Goal: Task Accomplishment & Management: Complete application form

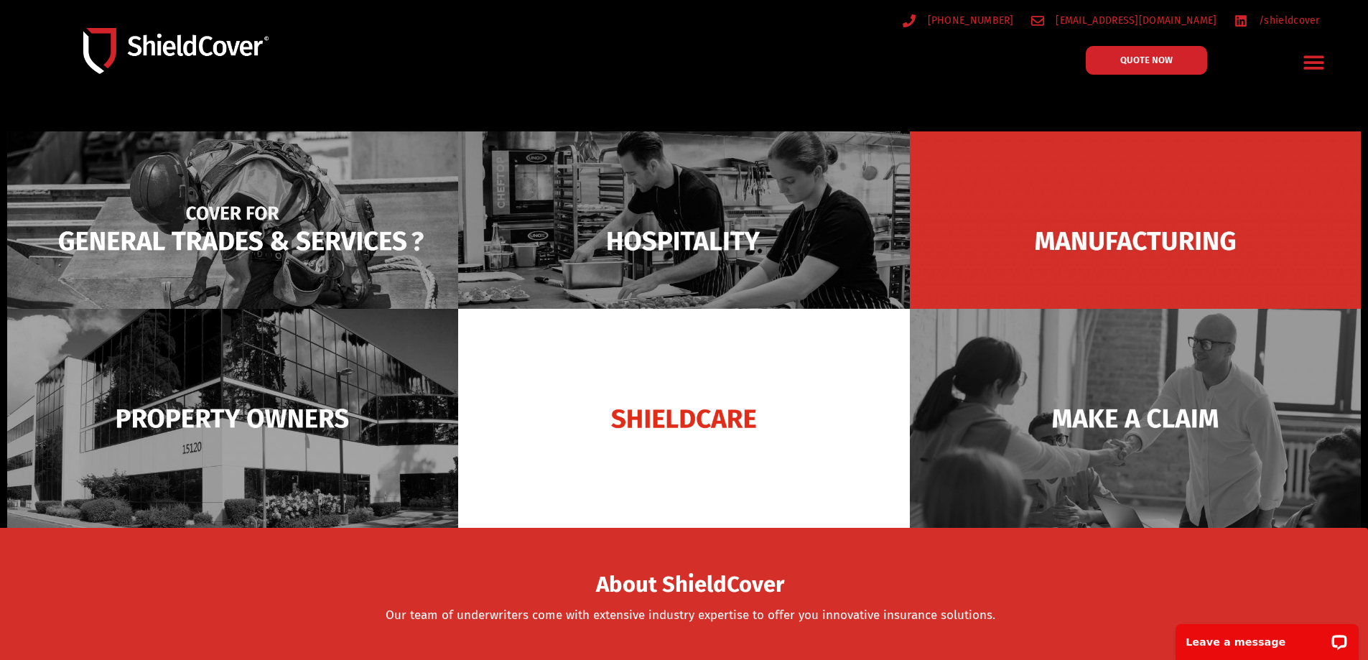
click at [312, 249] on img at bounding box center [232, 240] width 451 height 219
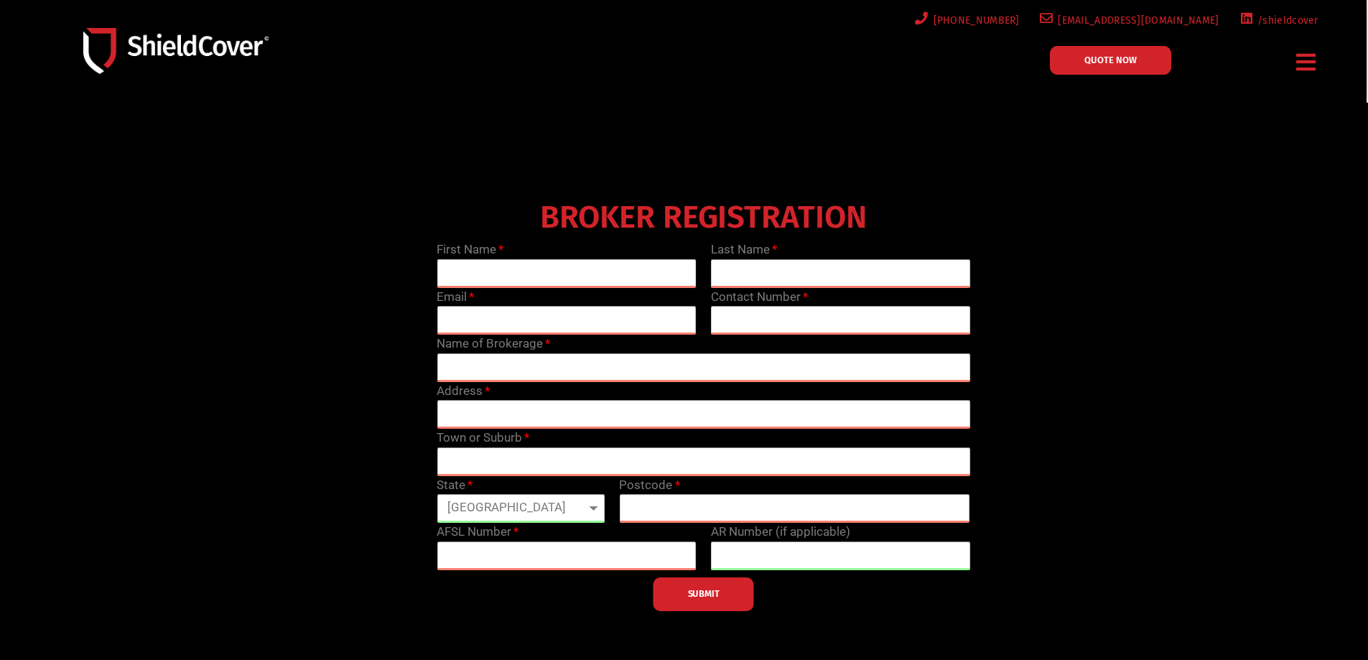
click at [481, 281] on input "text" at bounding box center [567, 273] width 260 height 29
type input "Rachael"
click at [788, 262] on input "text" at bounding box center [841, 273] width 260 height 29
type input "Puckeridge"
click at [583, 317] on input "email" at bounding box center [567, 320] width 260 height 29
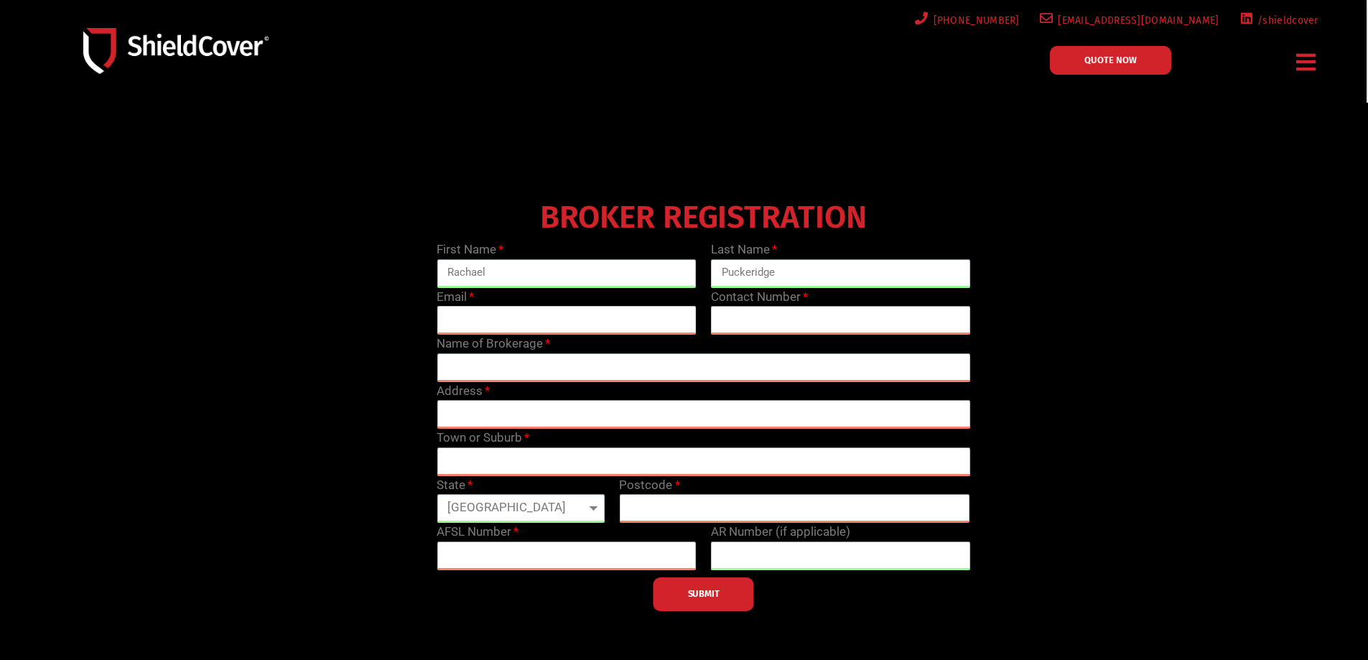
type input "[EMAIL_ADDRESS][DOMAIN_NAME]"
click at [748, 318] on input "text" at bounding box center [841, 320] width 260 height 29
type input "0272530351"
click at [601, 364] on input "text" at bounding box center [704, 367] width 534 height 29
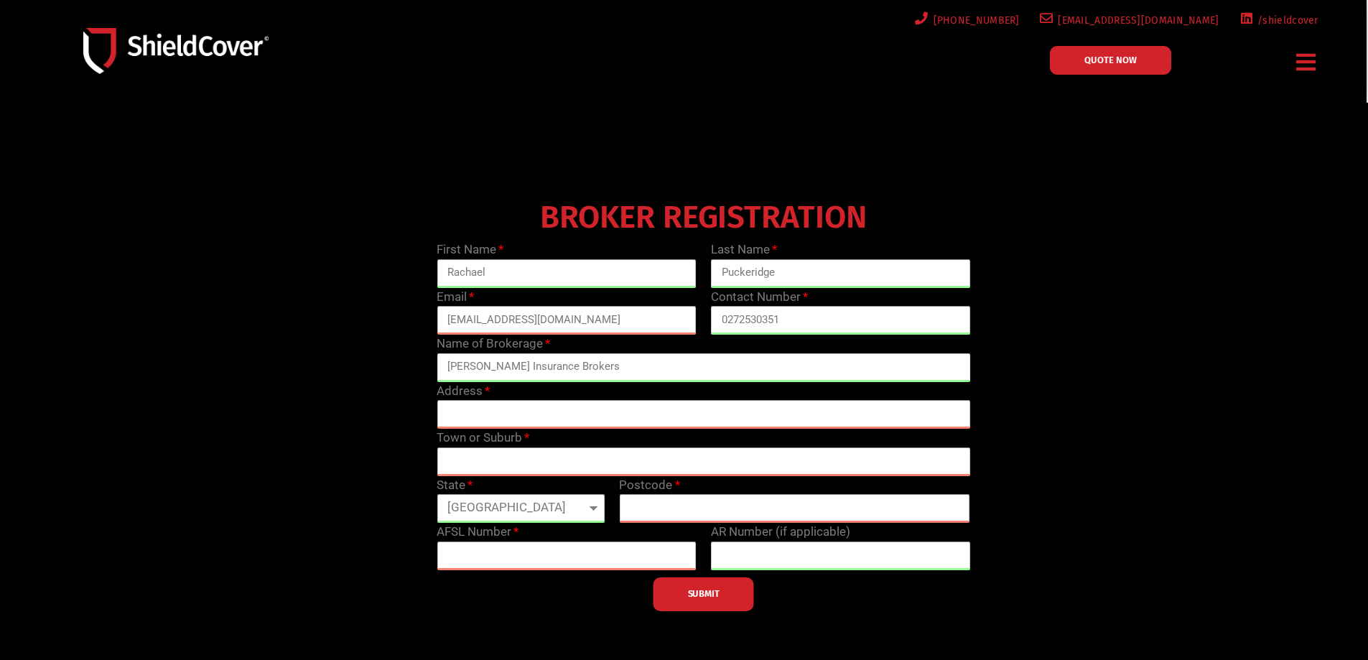
type input "[PERSON_NAME] Insurance Brokers"
click at [564, 516] on select "[GEOGRAPHIC_DATA] [GEOGRAPHIC_DATA] [GEOGRAPHIC_DATA] [GEOGRAPHIC_DATA] [GEOGRA…" at bounding box center [521, 508] width 168 height 29
select select "[GEOGRAPHIC_DATA]"
click at [437, 494] on select "[GEOGRAPHIC_DATA] [GEOGRAPHIC_DATA] [GEOGRAPHIC_DATA] [GEOGRAPHIC_DATA] [GEOGRA…" at bounding box center [521, 508] width 168 height 29
click at [485, 411] on input "text" at bounding box center [704, 414] width 534 height 29
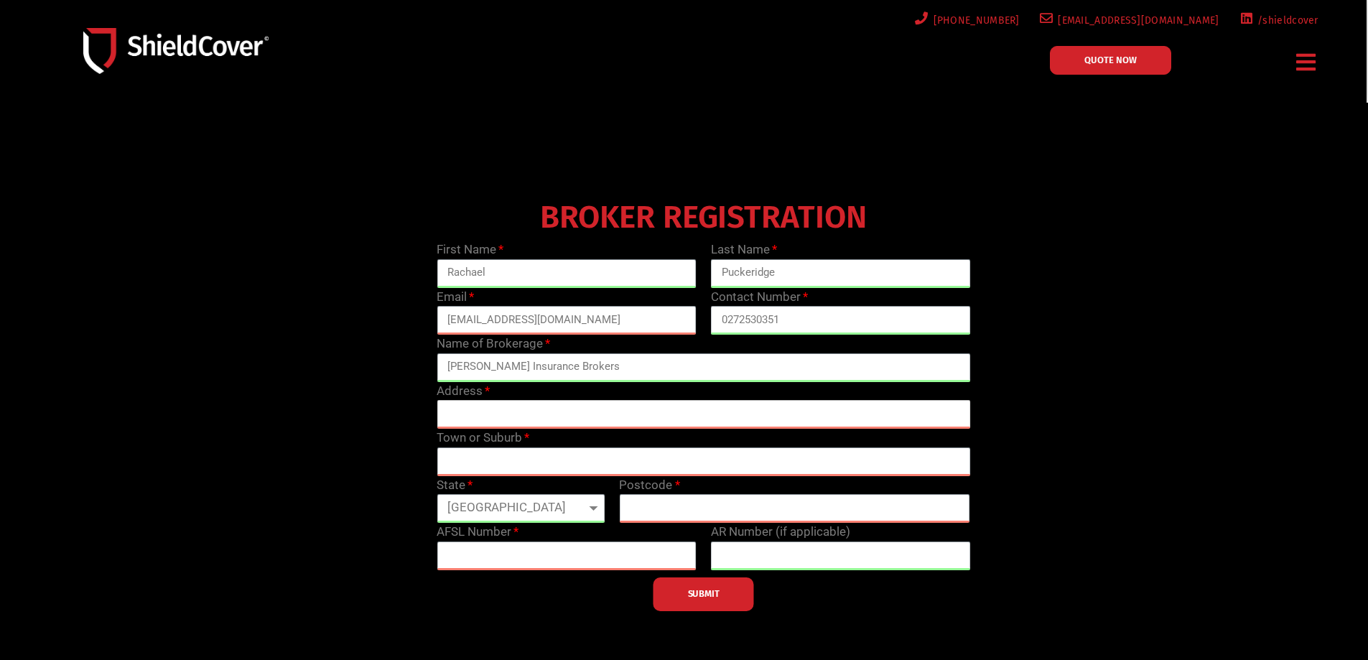
click at [508, 410] on input "text" at bounding box center [704, 414] width 534 height 29
paste input "Suite 8.09, Level 8, [STREET_ADDRESS]"
type input "Suite 8.09, Level 8, [STREET_ADDRESS]"
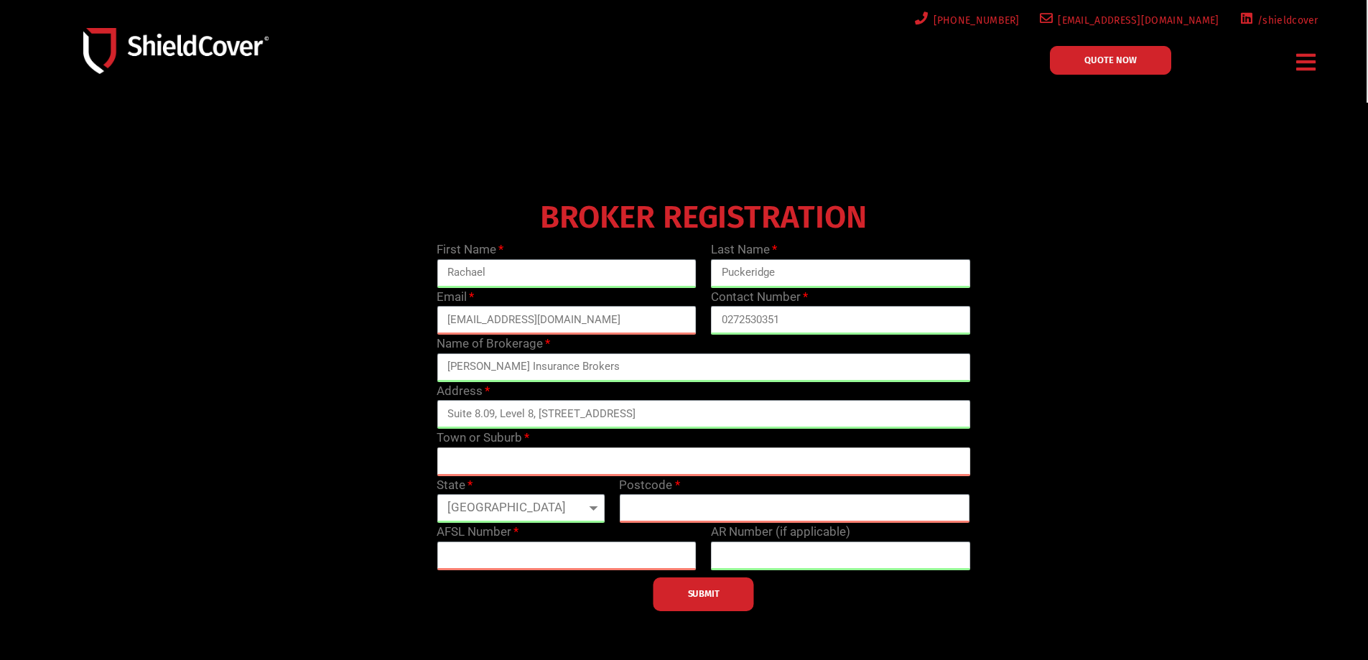
click at [521, 452] on input "text" at bounding box center [704, 461] width 534 height 29
type input "[GEOGRAPHIC_DATA]"
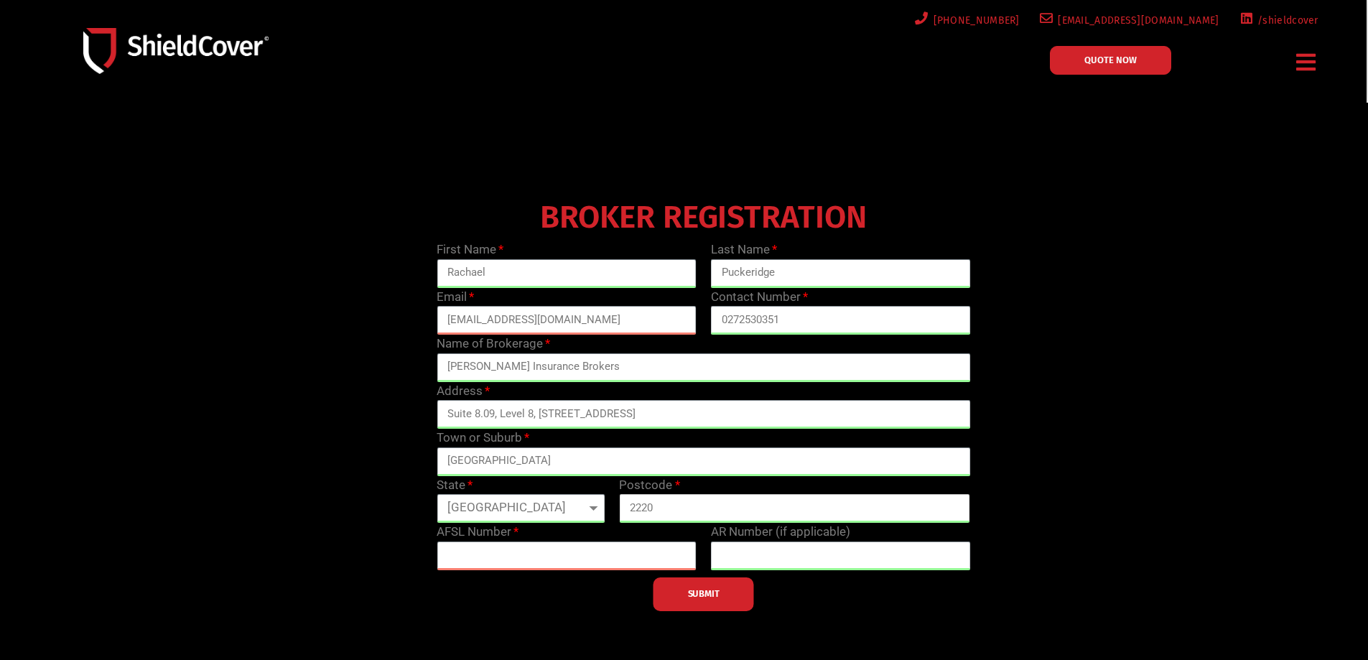
type input "2220"
click at [525, 551] on input "text" at bounding box center [567, 555] width 260 height 29
click at [739, 546] on input "text" at bounding box center [841, 555] width 260 height 29
click at [647, 548] on input "text" at bounding box center [567, 555] width 260 height 29
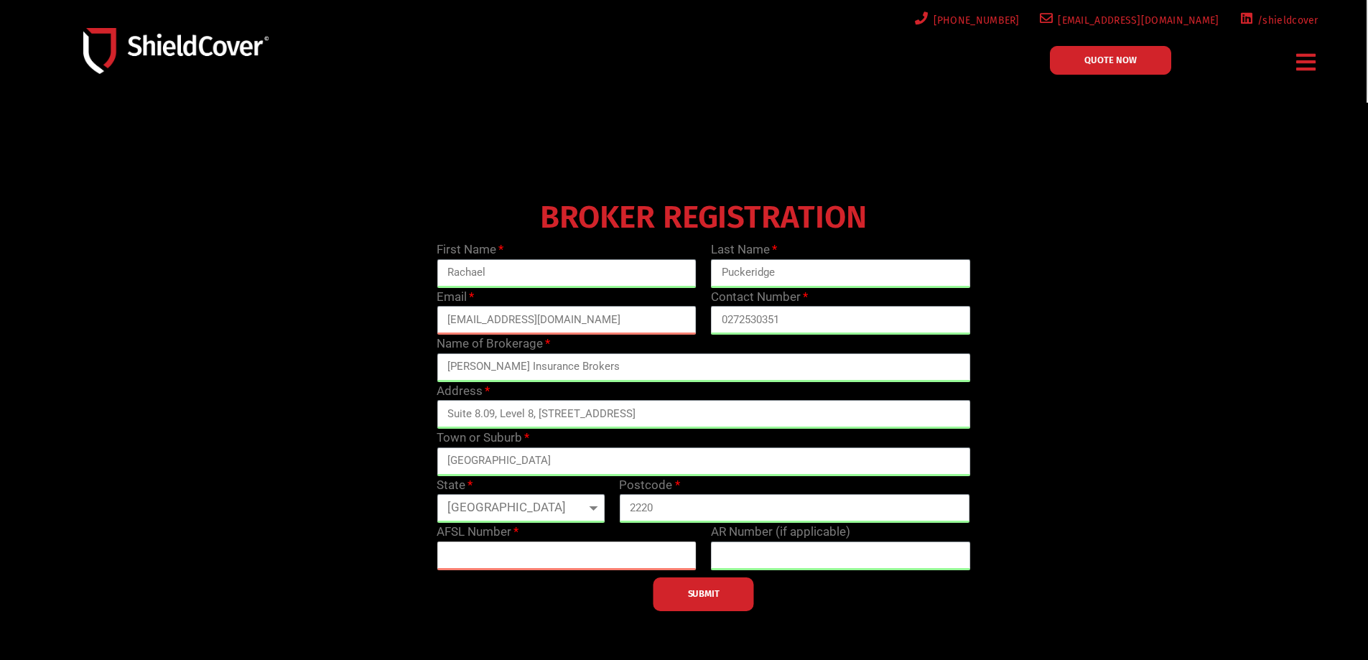
click at [499, 552] on input "text" at bounding box center [567, 555] width 260 height 29
type input "277725"
click at [777, 559] on input "text" at bounding box center [841, 555] width 260 height 29
click at [742, 549] on input "text" at bounding box center [841, 555] width 260 height 29
type input "1"
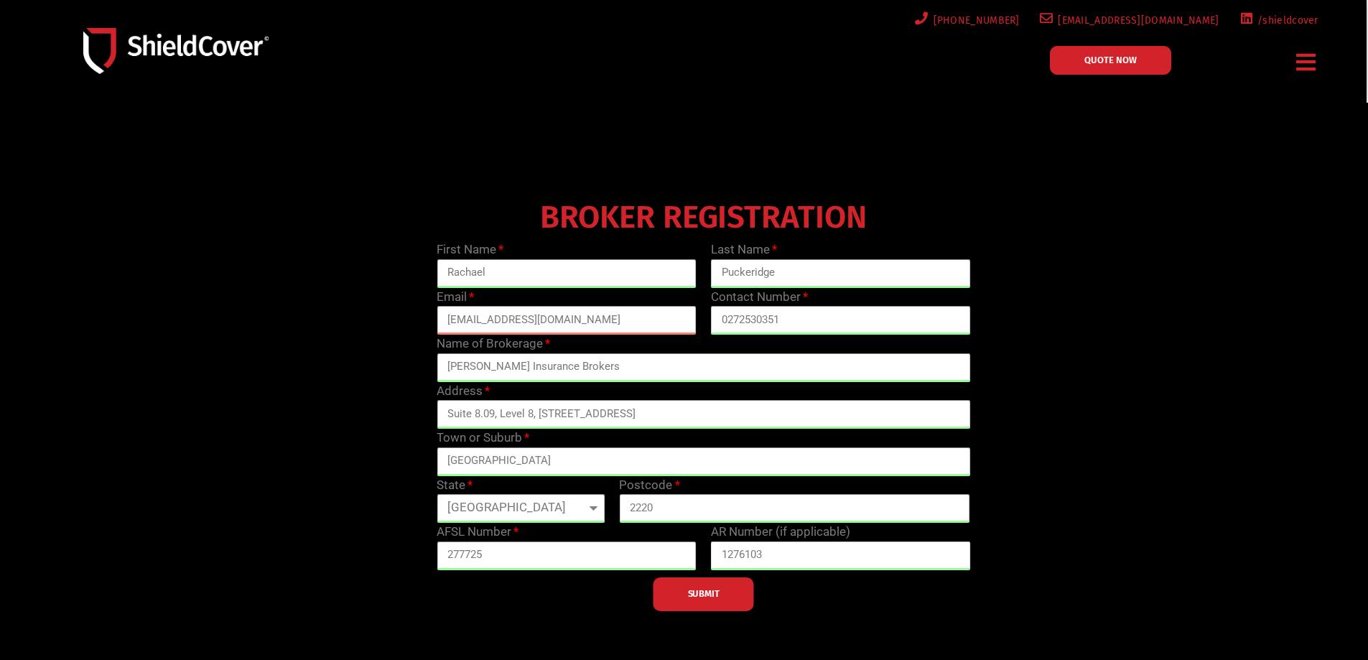
type input "1276103"
click at [727, 591] on button "SUBMIT" at bounding box center [703, 594] width 101 height 34
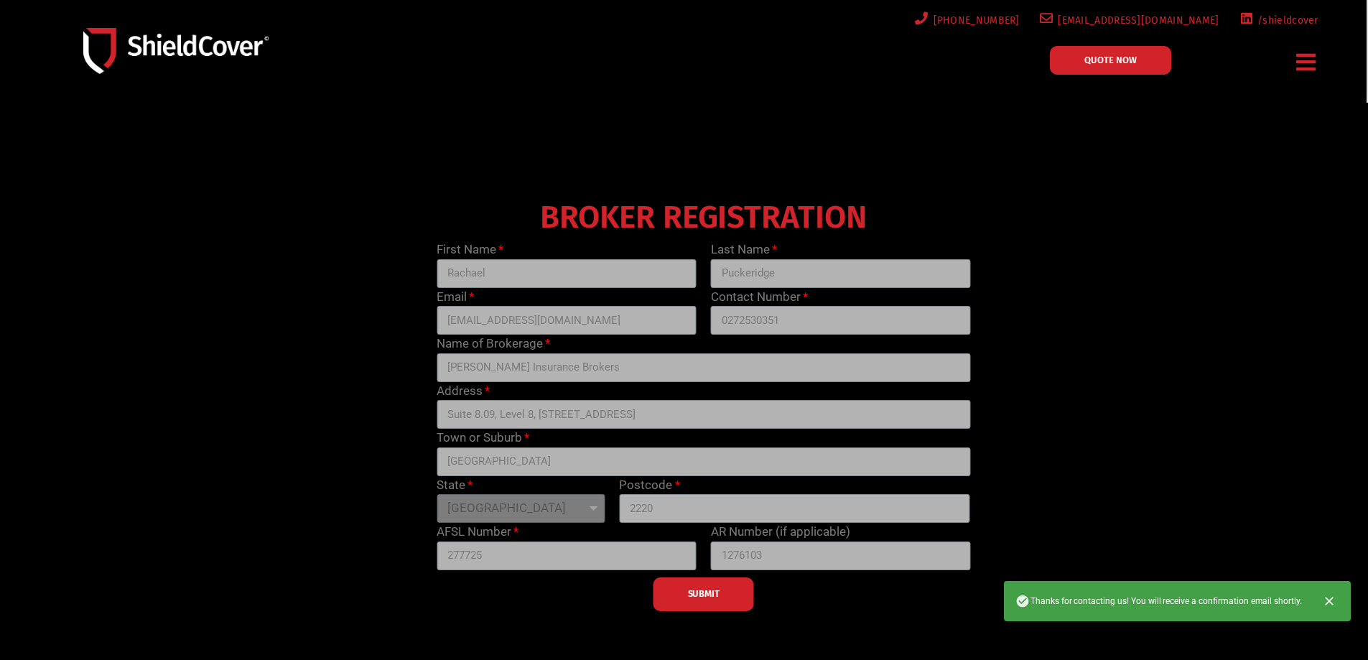
click at [1103, 62] on span "QUOTE NOW" at bounding box center [1110, 59] width 52 height 9
